Goal: Find specific fact: Find specific fact

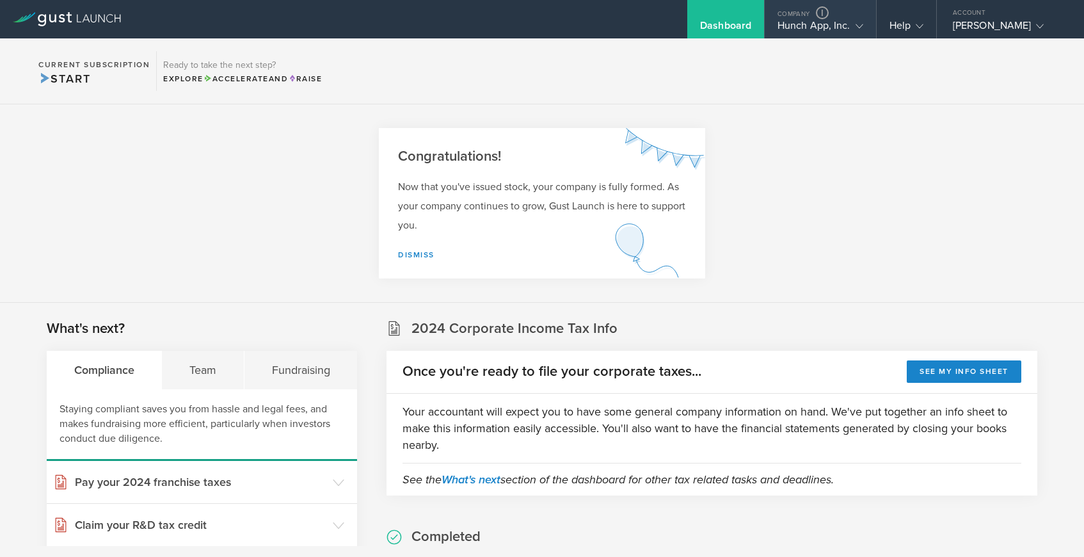
click at [838, 31] on div "Hunch App, Inc." at bounding box center [821, 28] width 86 height 19
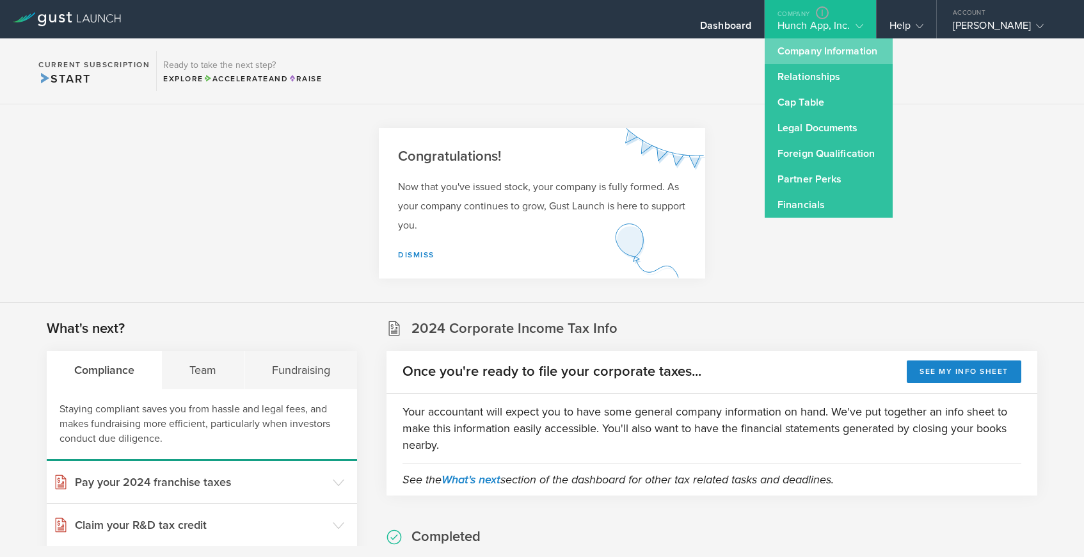
click at [817, 49] on link "Company Information" at bounding box center [829, 51] width 128 height 26
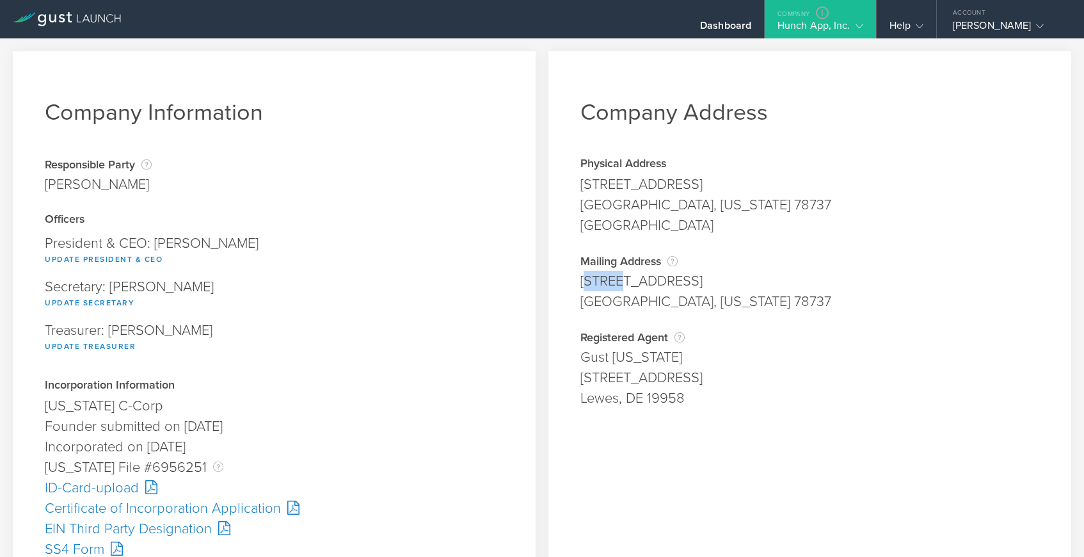
click at [614, 283] on div "11914 Mesa Verde Dr" at bounding box center [809, 281] width 459 height 20
click at [575, 280] on div "Company Address Physical Address 11914 Mesa Verde Dr Austin, Texas 78737 Hays C…" at bounding box center [809, 531] width 523 height 961
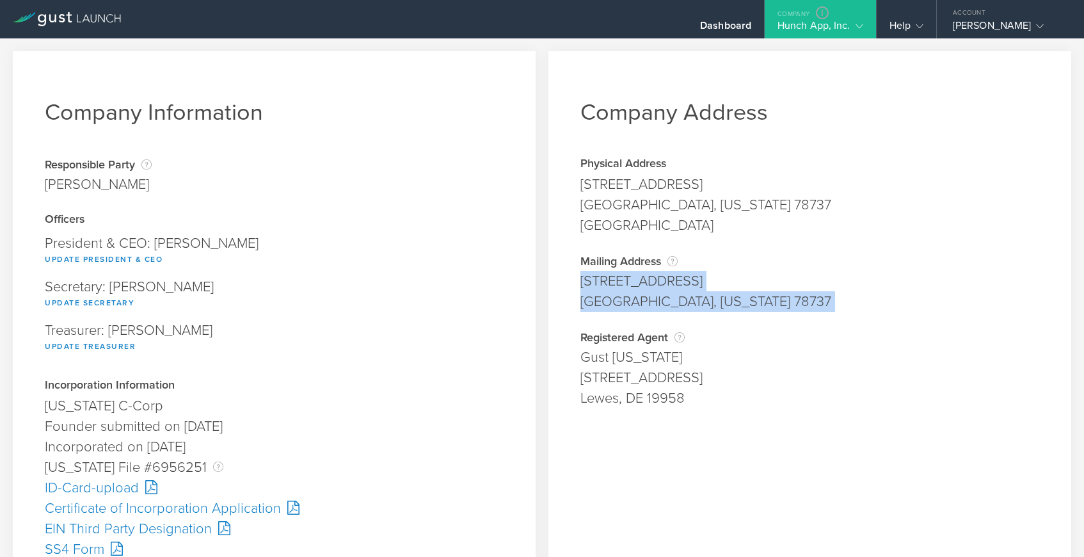
drag, startPoint x: 580, startPoint y: 280, endPoint x: 697, endPoint y: 314, distance: 121.9
click at [697, 314] on div "Company Address Physical Address 11914 Mesa Verde Dr Austin, Texas 78737 Hays C…" at bounding box center [809, 531] width 523 height 961
copy div "11914 Mesa Verde Dr Austin, Texas 78737 Address is required. City is required. …"
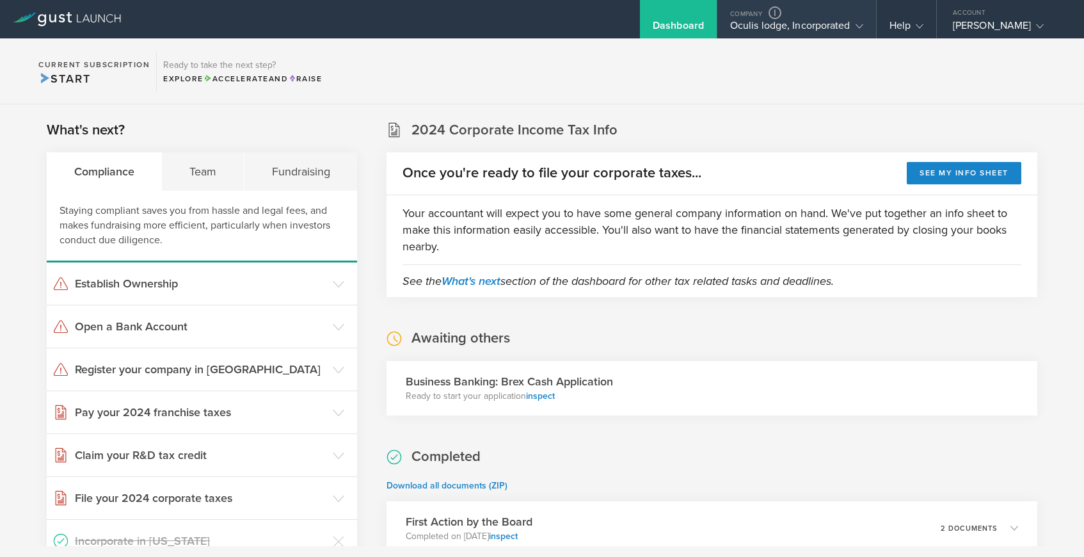
click at [822, 27] on div "Oculis lodge, Incorporated" at bounding box center [796, 28] width 133 height 19
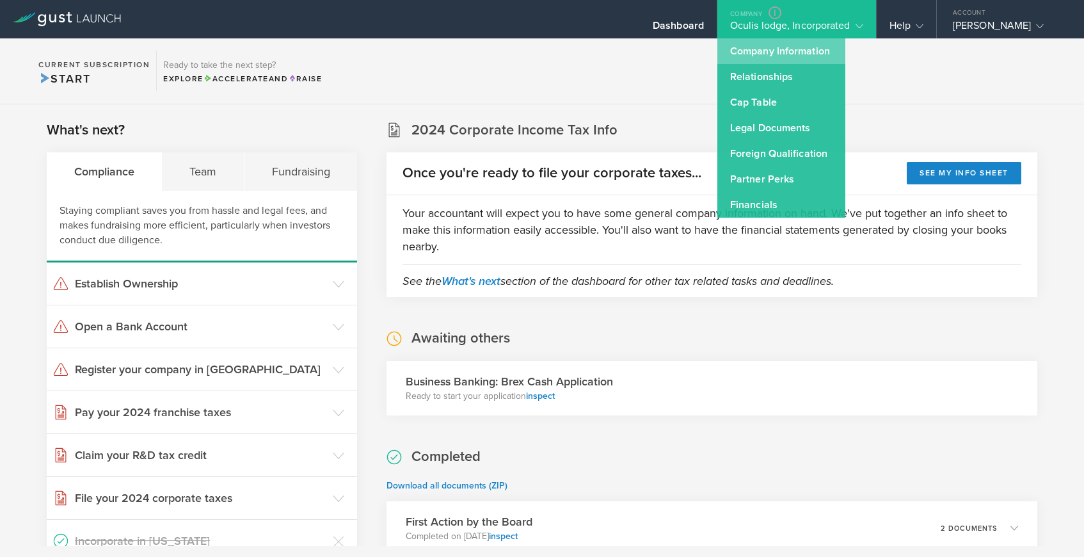
click at [810, 48] on link "Company Information" at bounding box center [781, 51] width 128 height 26
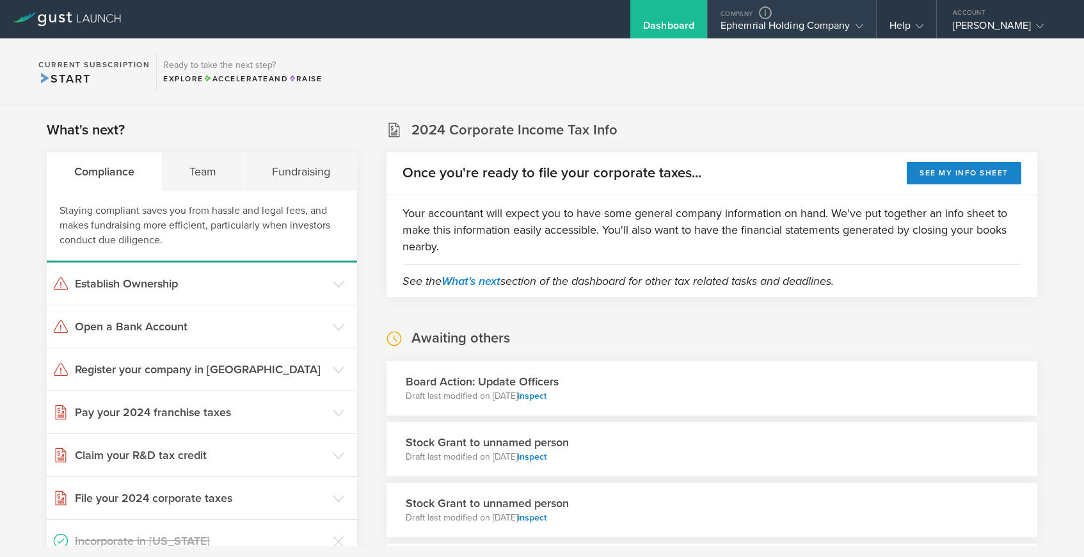
click at [769, 29] on div "Ephemrial Holding Company" at bounding box center [792, 28] width 143 height 19
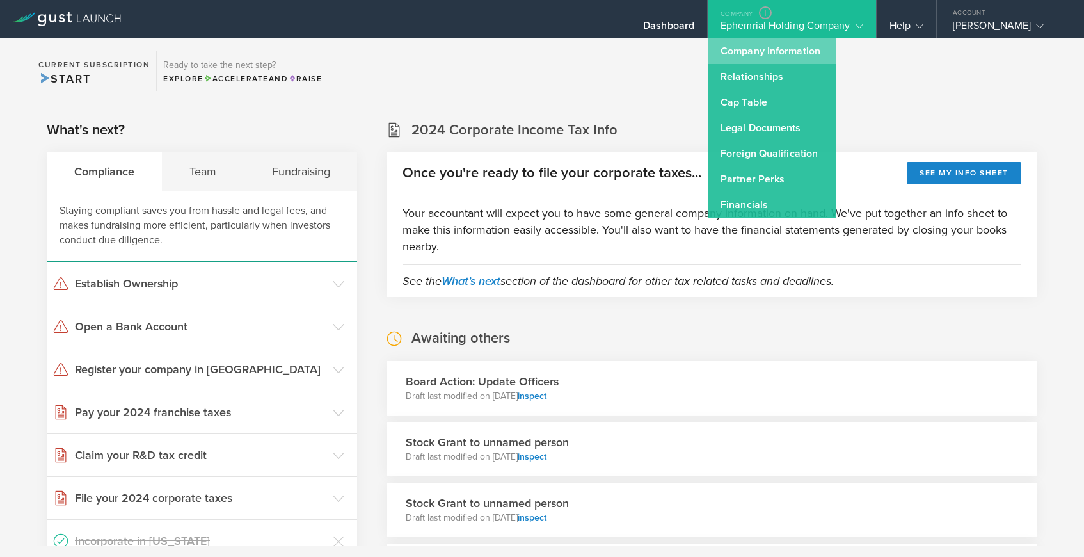
click at [766, 54] on link "Company Information" at bounding box center [772, 51] width 128 height 26
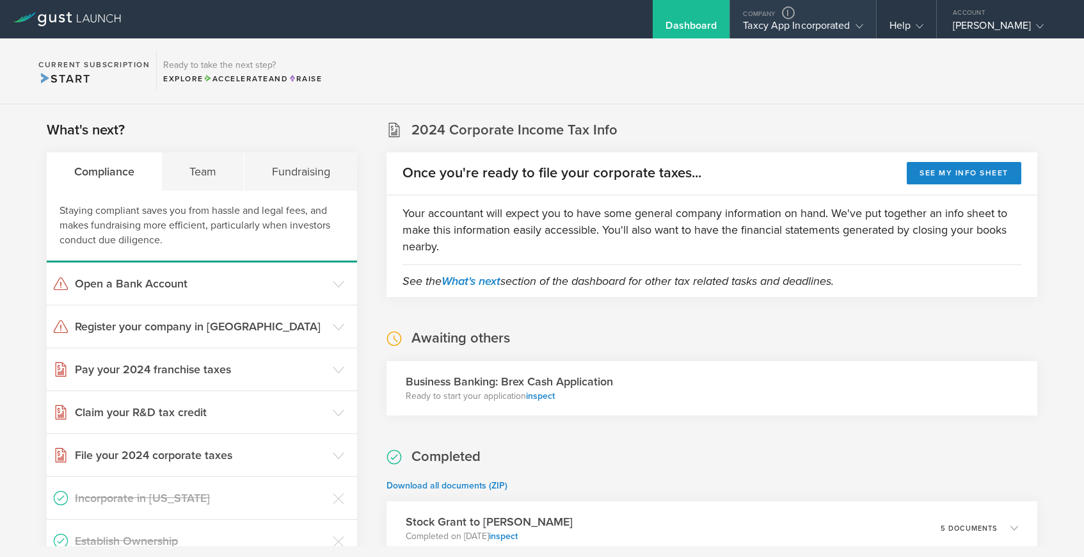
click at [777, 22] on div "Taxcy App Incorporated" at bounding box center [803, 28] width 120 height 19
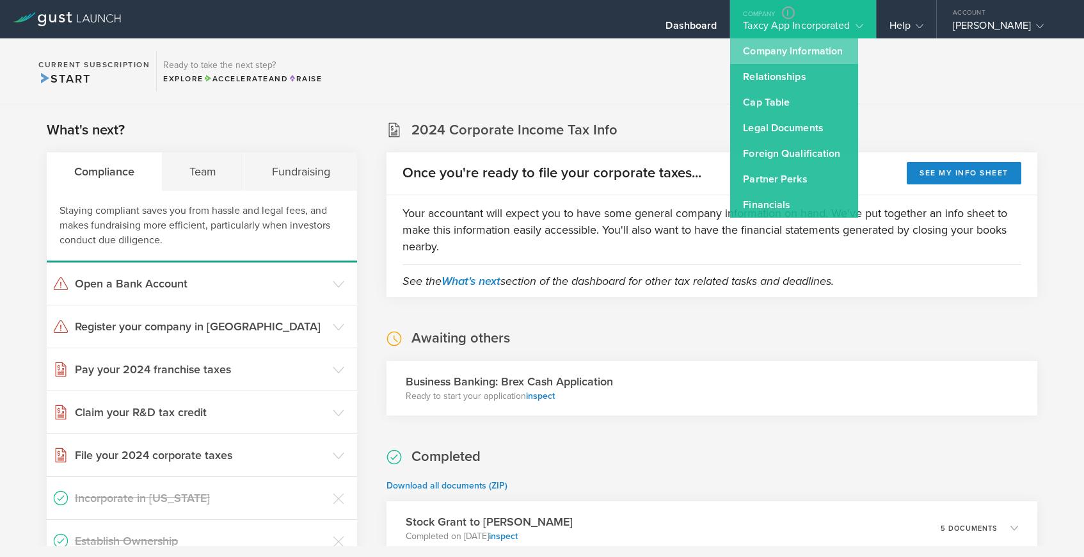
click at [776, 46] on link "Company Information" at bounding box center [794, 51] width 128 height 26
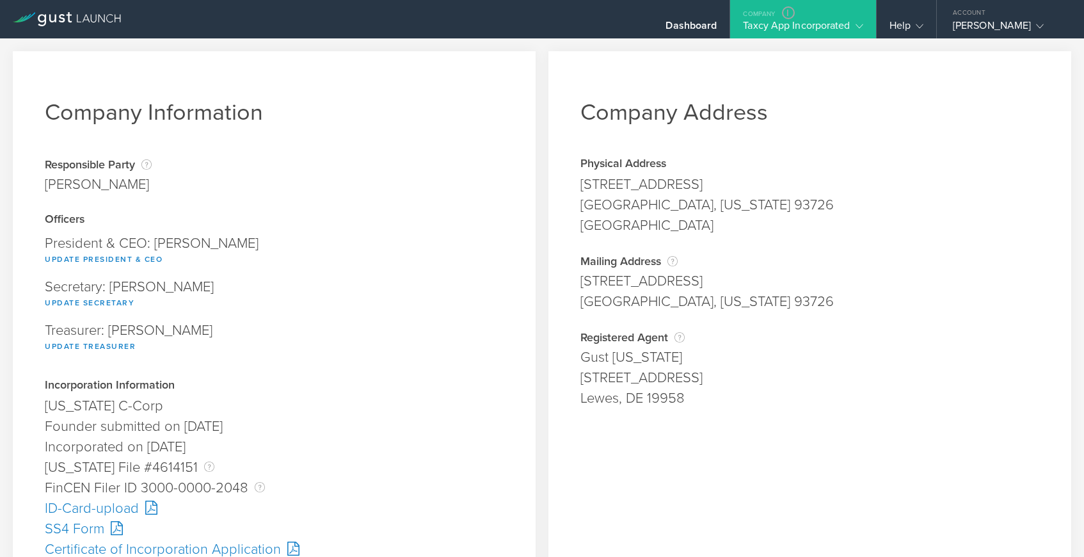
drag, startPoint x: 582, startPoint y: 277, endPoint x: 698, endPoint y: 277, distance: 115.8
click at [698, 277] on div "[STREET_ADDRESS]" at bounding box center [809, 281] width 459 height 20
copy div "[STREET_ADDRESS]"
drag, startPoint x: 581, startPoint y: 301, endPoint x: 731, endPoint y: 299, distance: 149.8
click at [731, 299] on div "[GEOGRAPHIC_DATA], [US_STATE] 93726" at bounding box center [809, 301] width 459 height 20
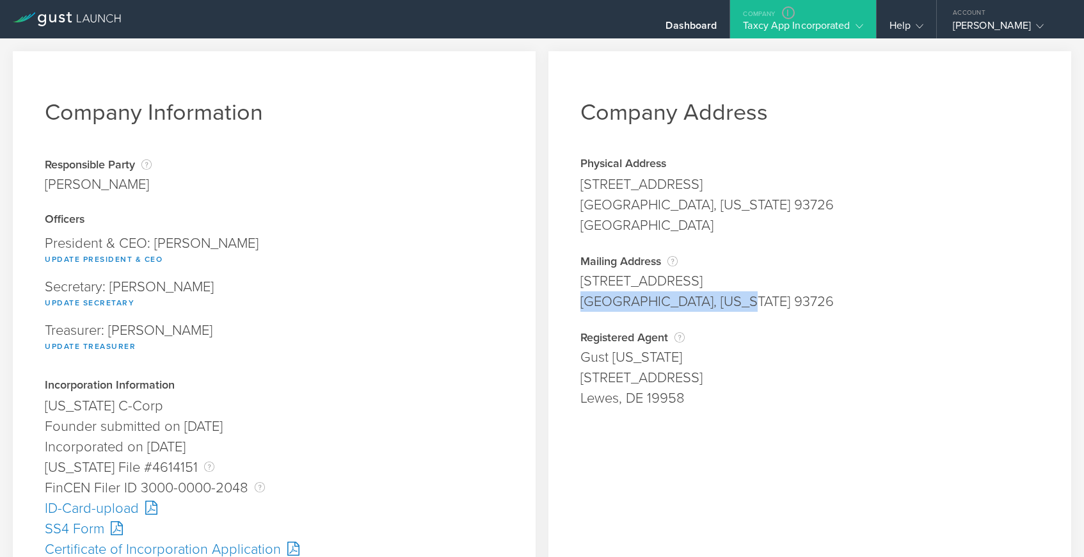
copy div "[GEOGRAPHIC_DATA], [US_STATE] 93726"
